Goal: Task Accomplishment & Management: Manage account settings

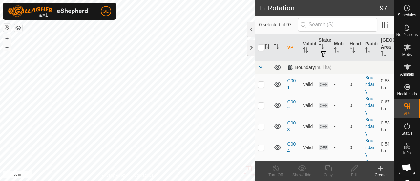
scroll to position [156, 0]
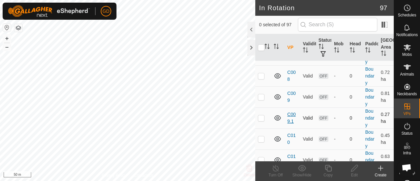
click at [291, 113] on link "C009.1" at bounding box center [292, 118] width 9 height 12
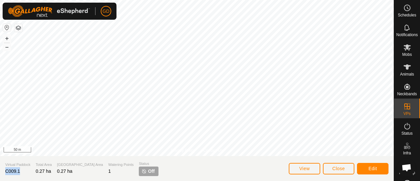
drag, startPoint x: 20, startPoint y: 170, endPoint x: 2, endPoint y: 168, distance: 17.8
click at [2, 168] on section "Virtual Paddock C009.1 Total Area 0.27 ha Grazing Area 0.27 ha Watering Points …" at bounding box center [197, 168] width 394 height 25
copy span "C009.1"
click at [373, 167] on span "Edit" at bounding box center [373, 168] width 9 height 5
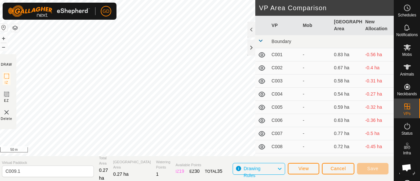
click at [279, 168] on icon at bounding box center [279, 169] width 5 height 9
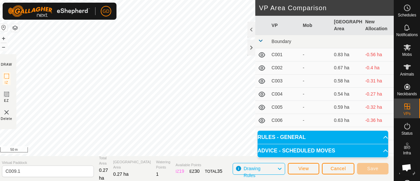
click at [279, 168] on icon at bounding box center [279, 169] width 5 height 9
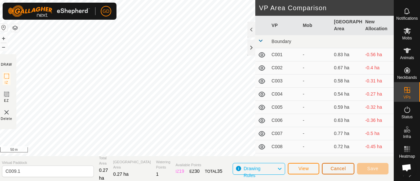
click at [334, 167] on span "Cancel" at bounding box center [338, 168] width 15 height 5
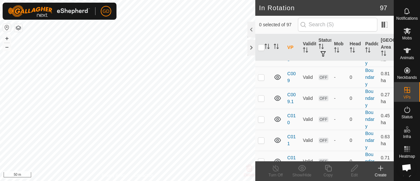
scroll to position [171, 0]
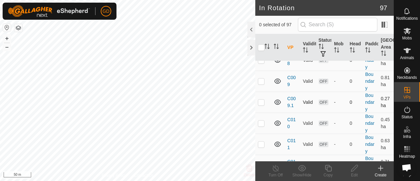
click at [261, 100] on p-checkbox at bounding box center [261, 102] width 7 height 5
checkbox input "true"
click at [380, 169] on icon at bounding box center [381, 168] width 8 height 8
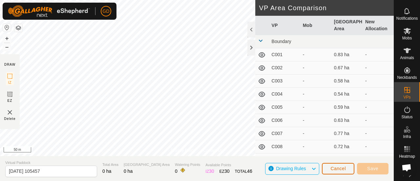
click at [336, 170] on span "Cancel" at bounding box center [338, 168] width 15 height 5
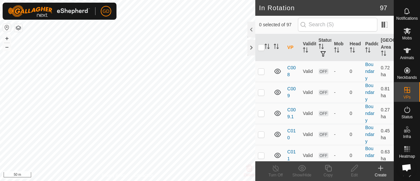
scroll to position [164, 0]
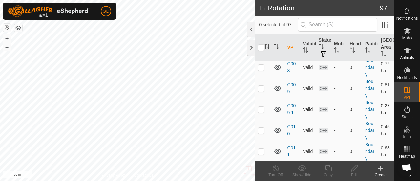
click at [261, 107] on p-checkbox at bounding box center [261, 109] width 7 height 5
checkbox input "true"
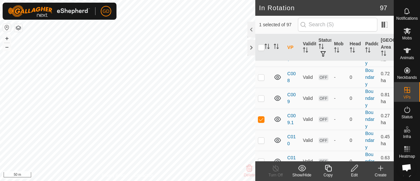
scroll to position [170, 0]
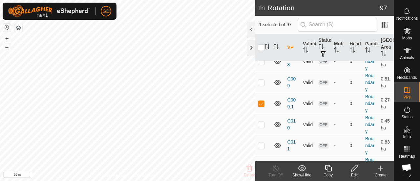
click at [354, 168] on icon at bounding box center [355, 168] width 8 height 8
